Goal: Book appointment/travel/reservation

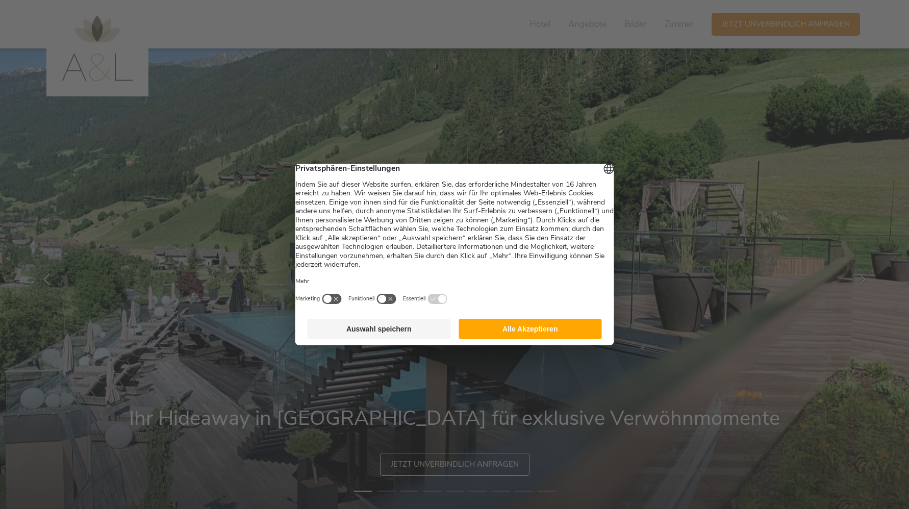
click at [514, 334] on button "Alle Akzeptieren" at bounding box center [530, 329] width 143 height 20
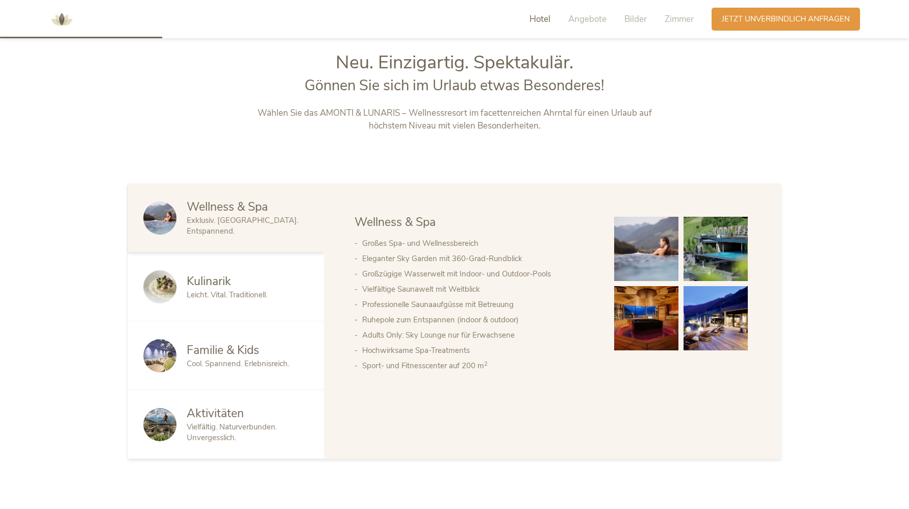
scroll to position [569, 0]
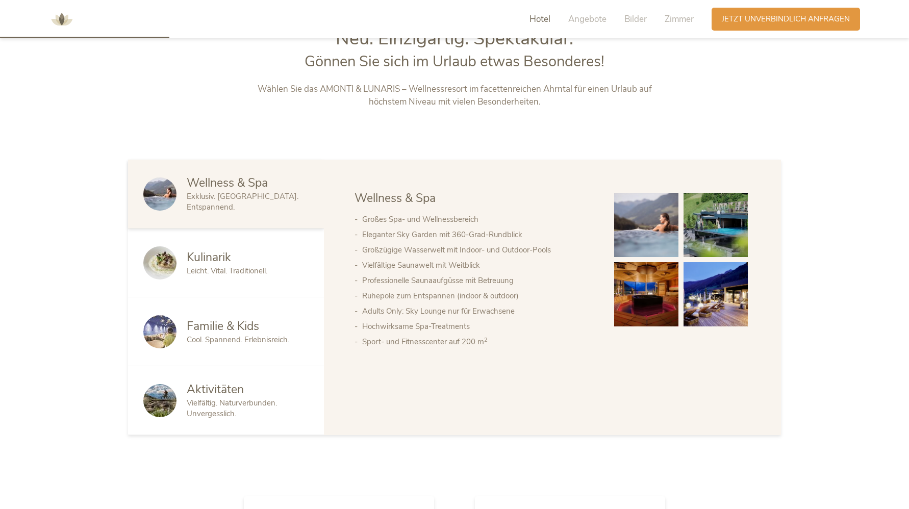
click at [211, 274] on span "Leicht. Vital. Traditionell." at bounding box center [227, 271] width 81 height 10
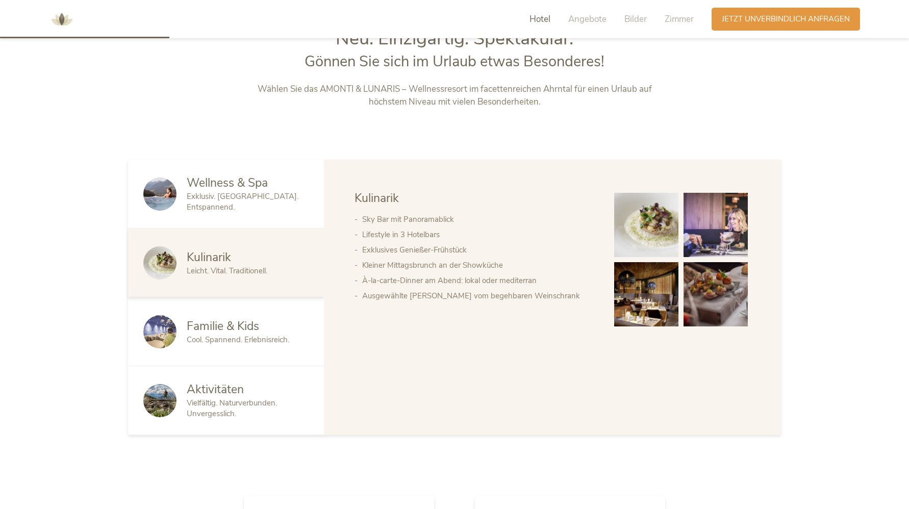
click at [227, 315] on div "Familie & Kids Cool. Spannend. Erlebnisreich." at bounding box center [226, 331] width 196 height 69
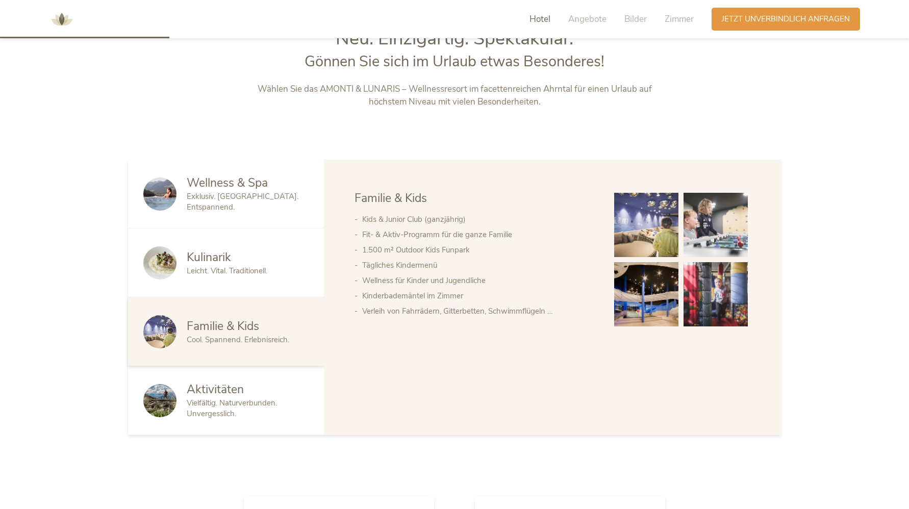
click at [232, 398] on span "Vielfältig. Naturverbunden. Unvergesslich." at bounding box center [232, 408] width 90 height 21
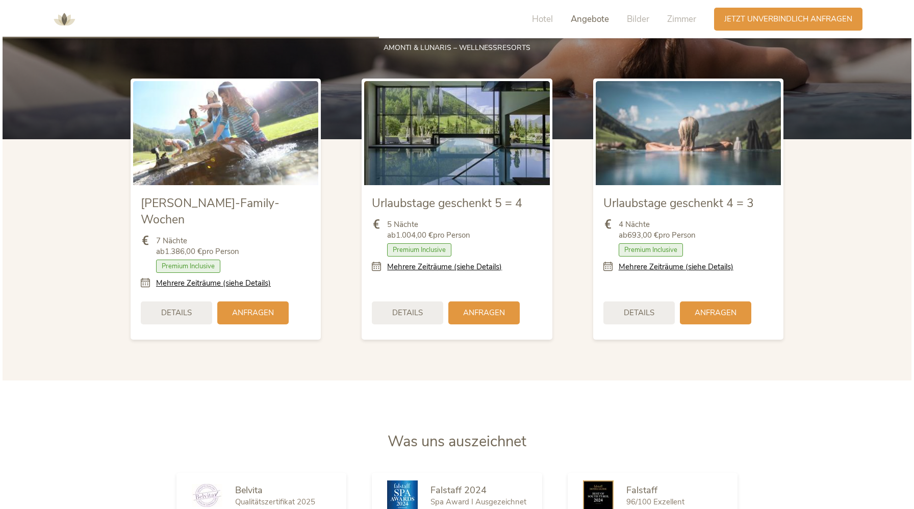
scroll to position [1269, 0]
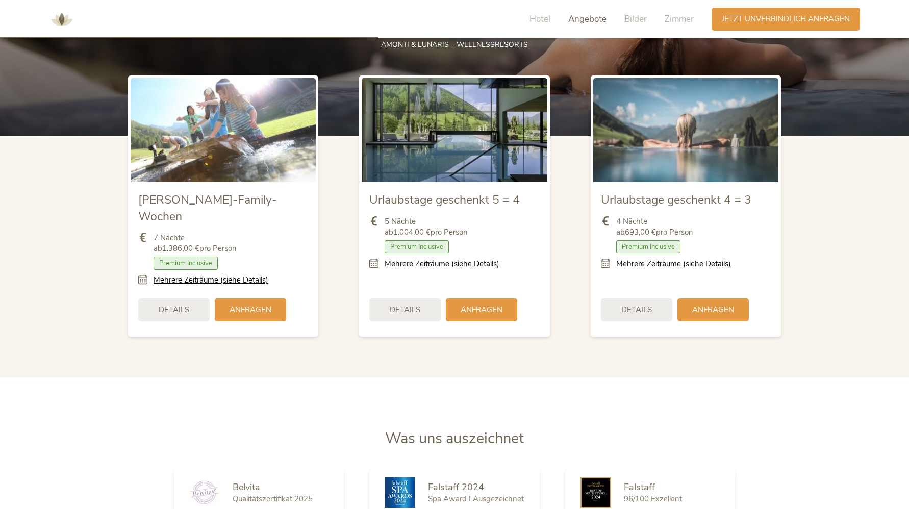
click at [659, 271] on div "4 Nächte ab 693,00 € pro Person Zimmer mit Frühstück Halbpension Vollpension 3/…" at bounding box center [686, 243] width 170 height 68
click at [656, 266] on link "Mehrere Zeiträume (siehe Details)" at bounding box center [673, 264] width 115 height 11
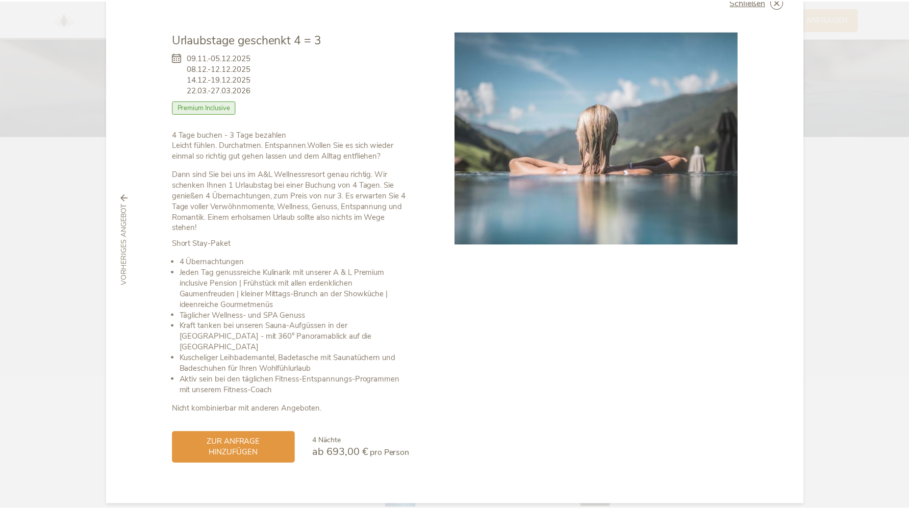
scroll to position [0, 0]
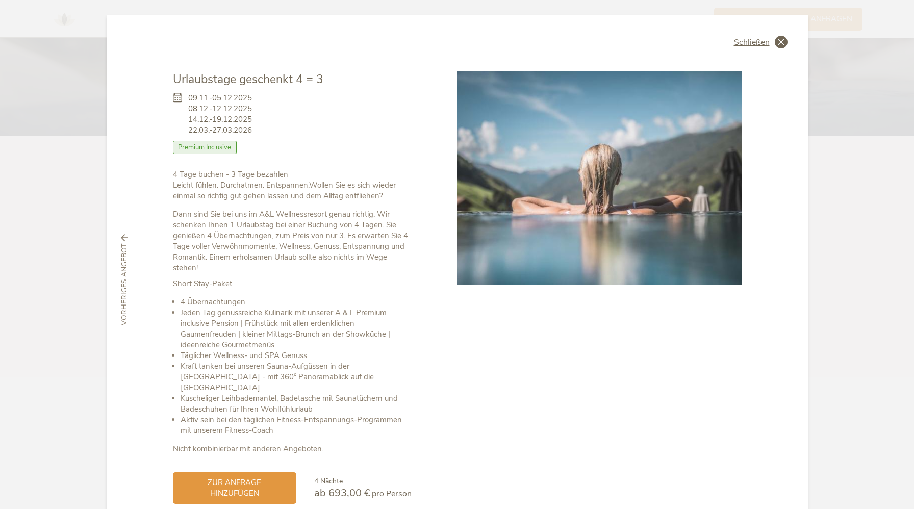
click at [777, 42] on icon at bounding box center [781, 42] width 13 height 13
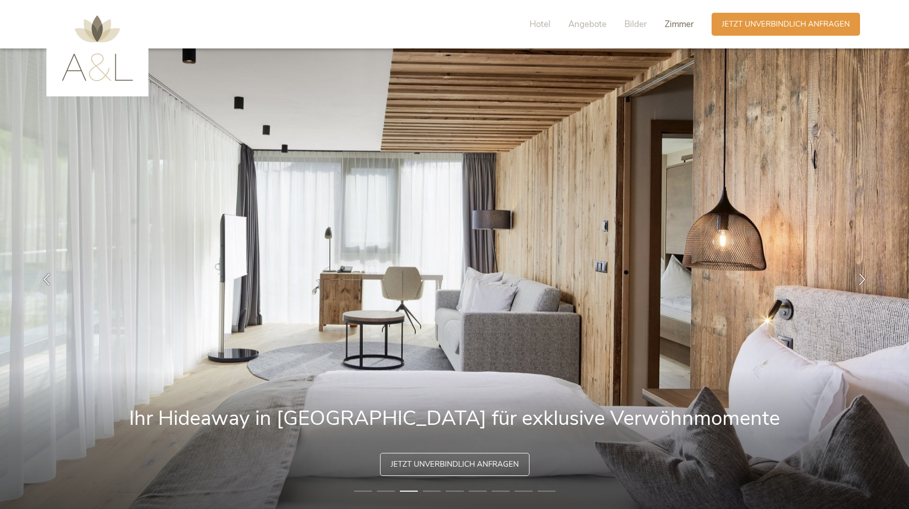
click at [670, 26] on span "Zimmer" at bounding box center [679, 24] width 29 height 12
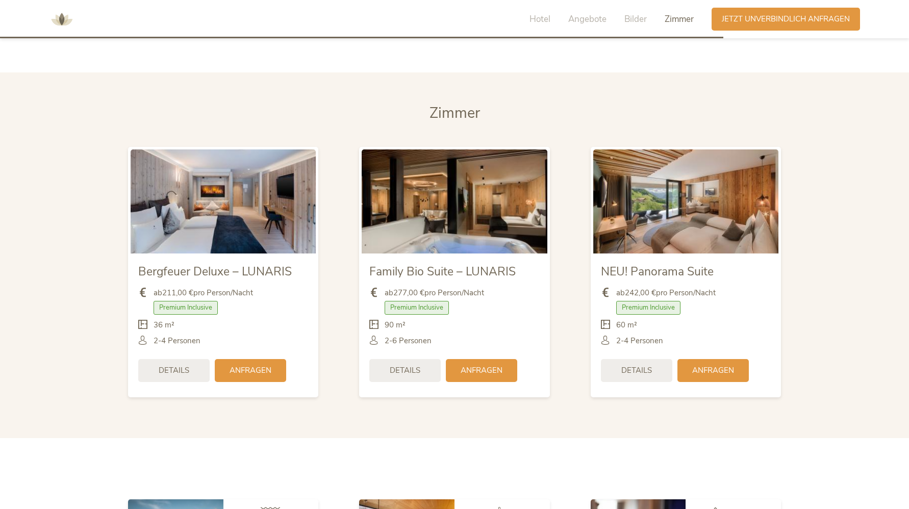
scroll to position [2426, 0]
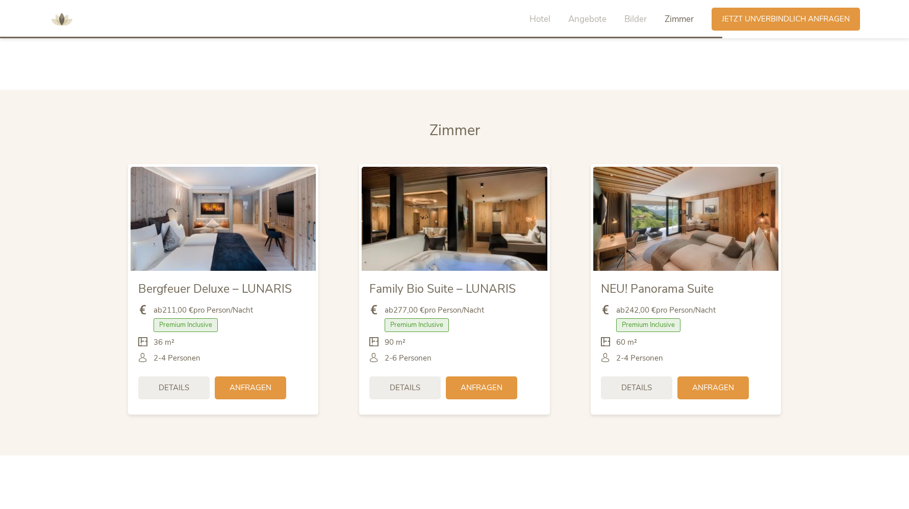
click at [159, 224] on img at bounding box center [223, 219] width 185 height 104
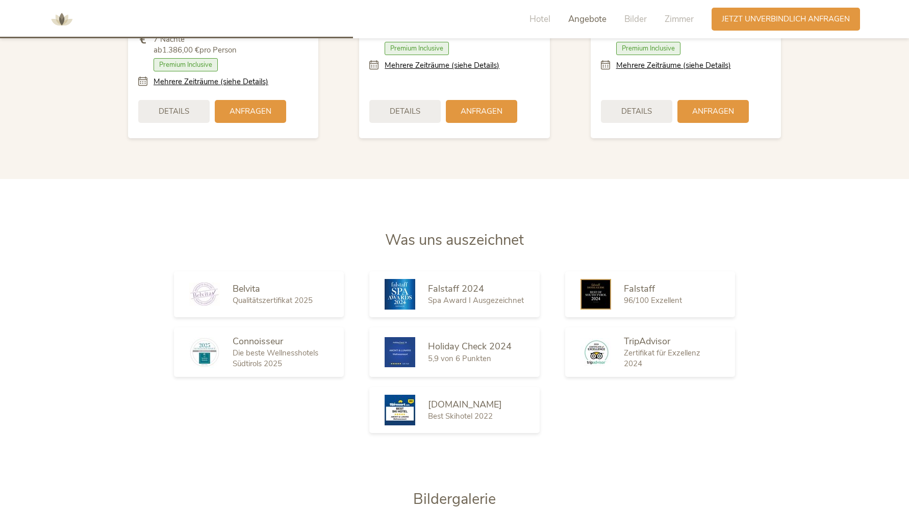
scroll to position [964, 0]
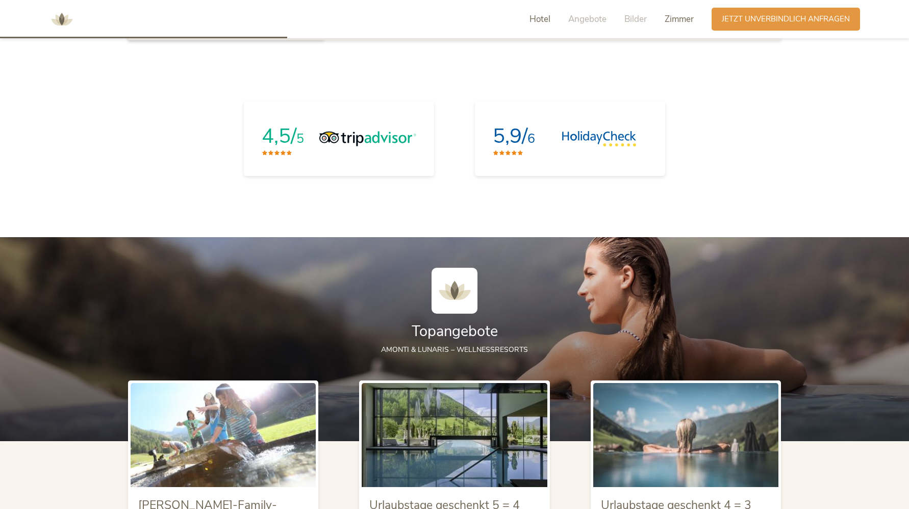
click at [686, 20] on span "Zimmer" at bounding box center [679, 19] width 29 height 12
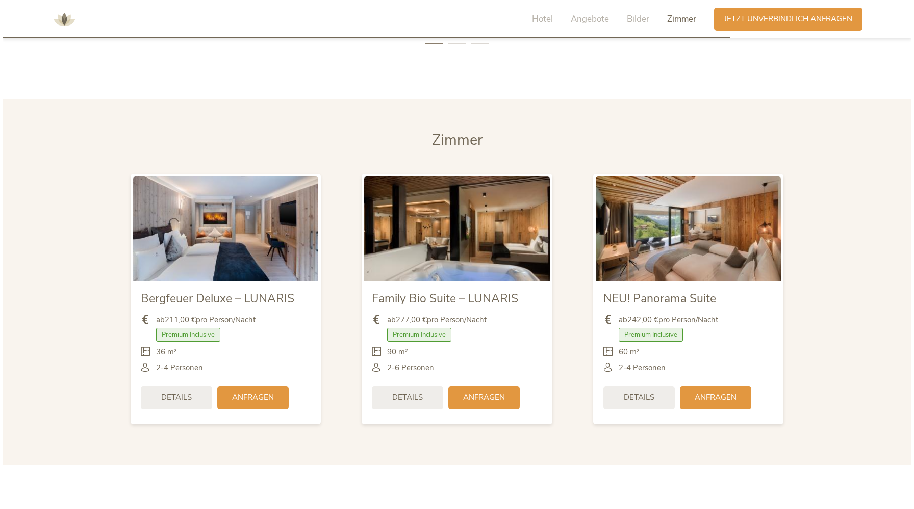
scroll to position [2449, 0]
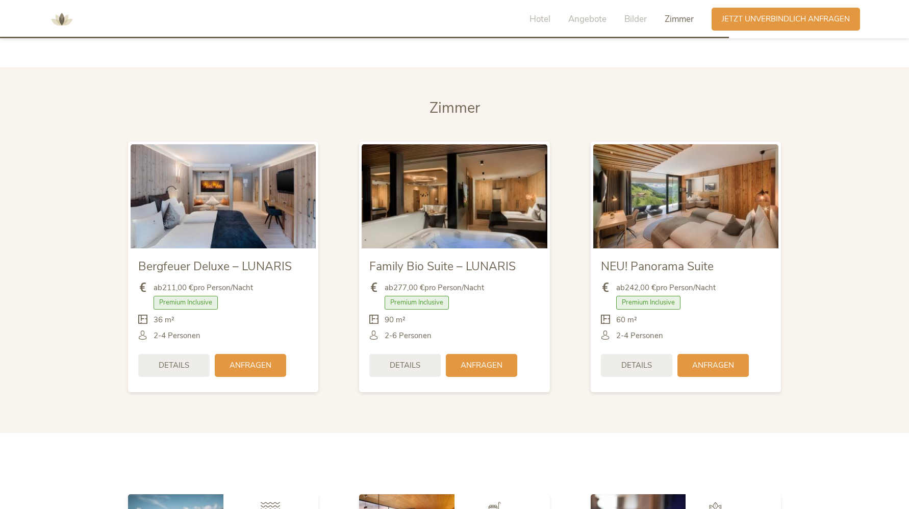
click at [278, 283] on div "ab 211,00 € pro Person/Nacht" at bounding box center [223, 291] width 170 height 16
click at [237, 198] on img at bounding box center [223, 196] width 185 height 104
click at [175, 359] on span "Details" at bounding box center [174, 364] width 31 height 11
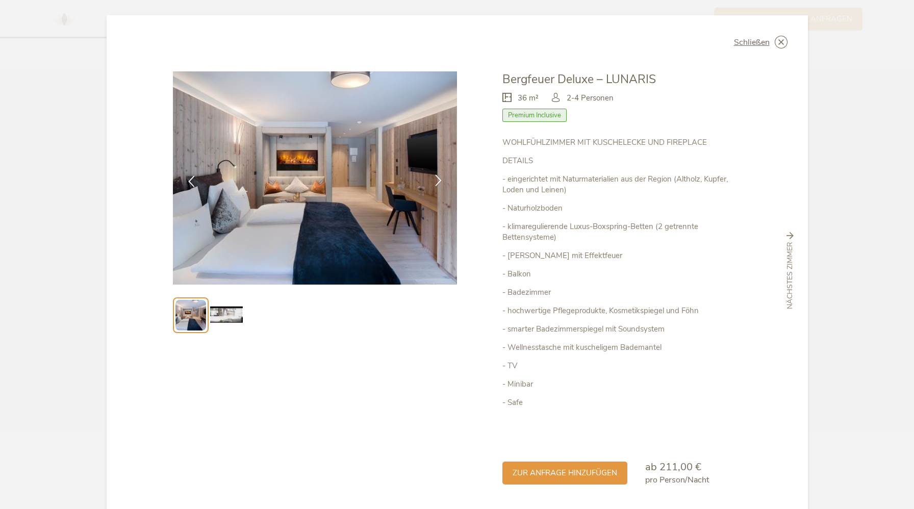
click at [441, 181] on icon at bounding box center [439, 180] width 12 height 12
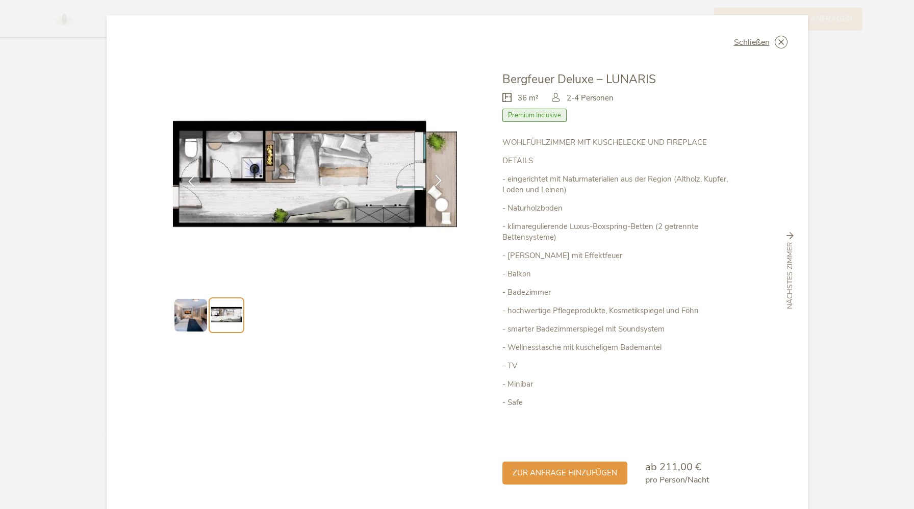
click at [441, 181] on icon at bounding box center [439, 180] width 12 height 12
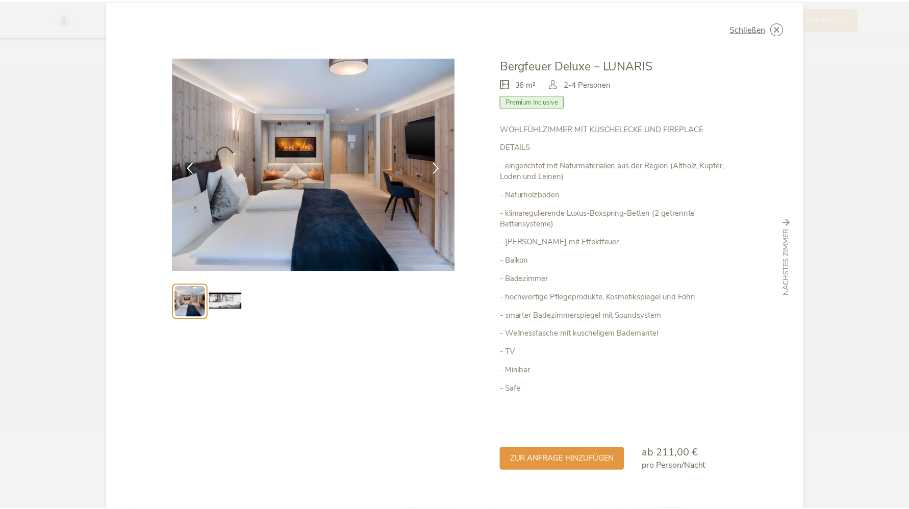
scroll to position [0, 0]
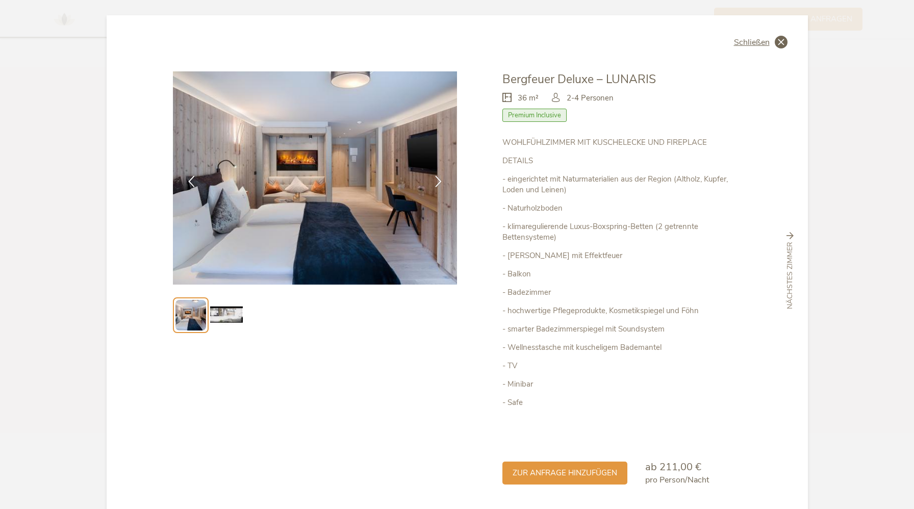
click at [780, 42] on icon at bounding box center [781, 42] width 13 height 13
